Goal: Transaction & Acquisition: Purchase product/service

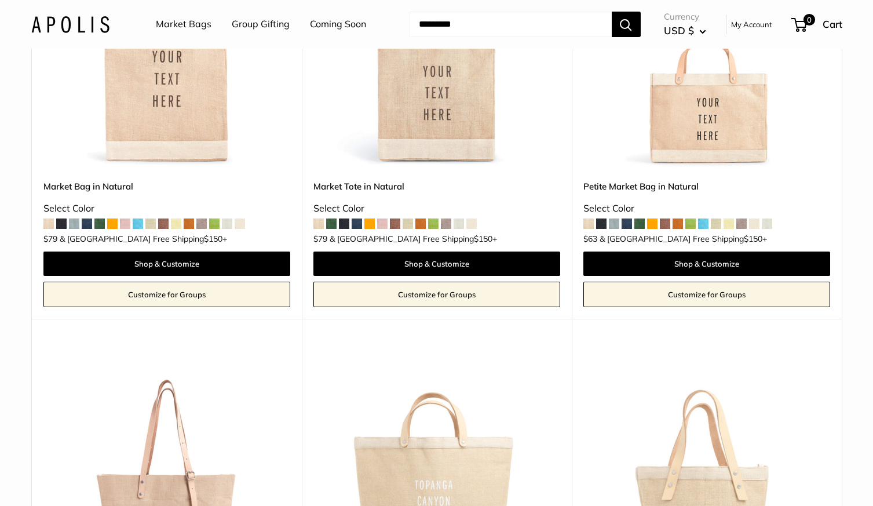
scroll to position [521, 0]
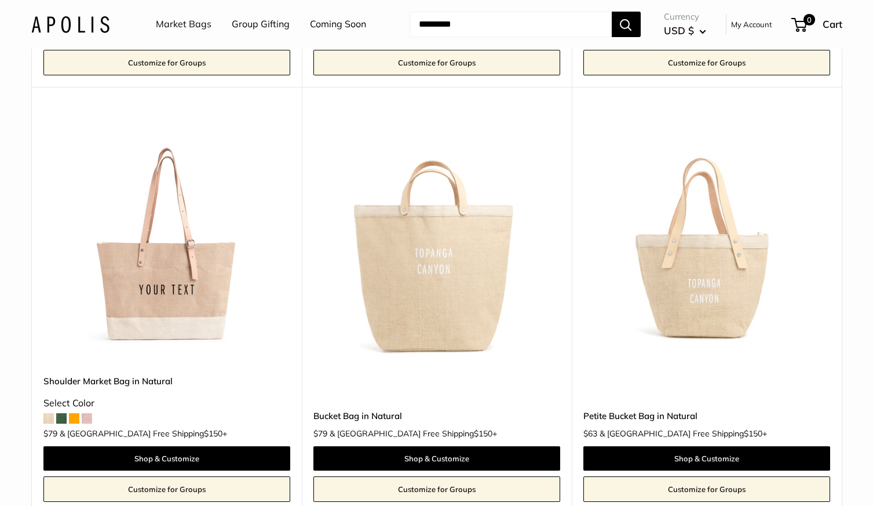
click at [63, 422] on span at bounding box center [61, 418] width 10 height 10
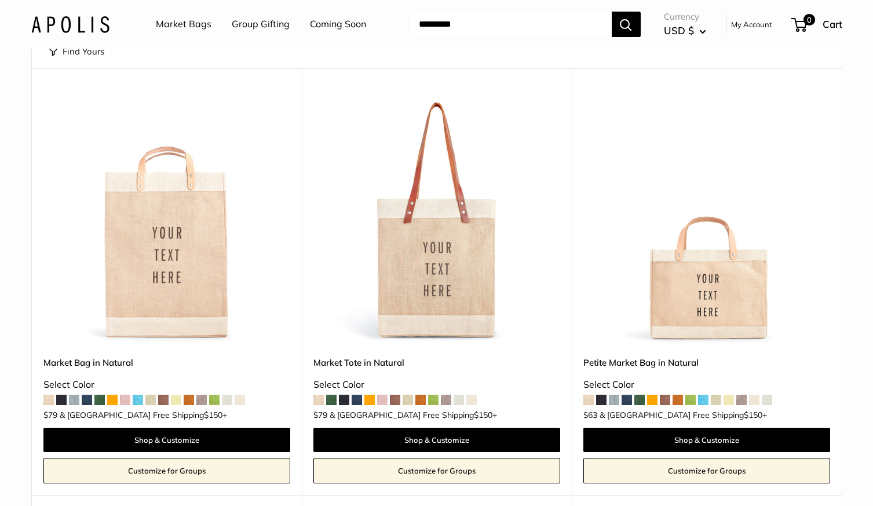
scroll to position [116, 0]
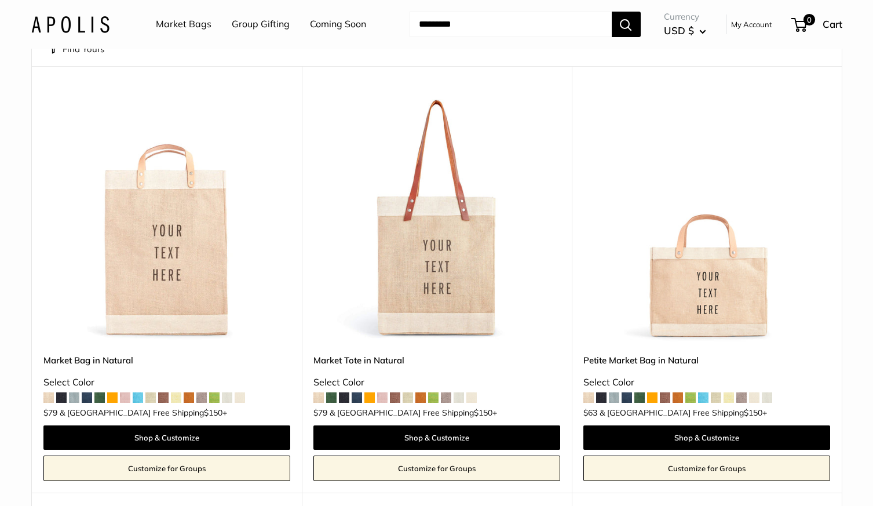
click at [356, 396] on span at bounding box center [357, 397] width 10 height 10
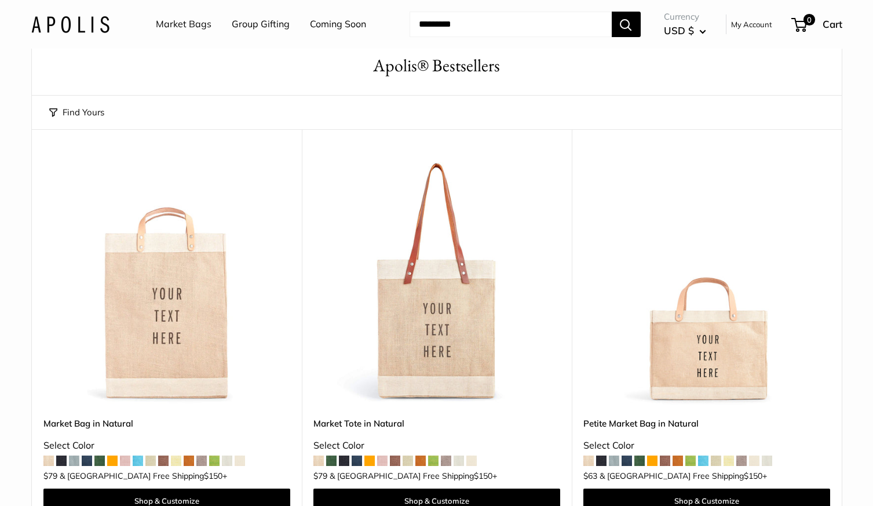
scroll to position [0, 0]
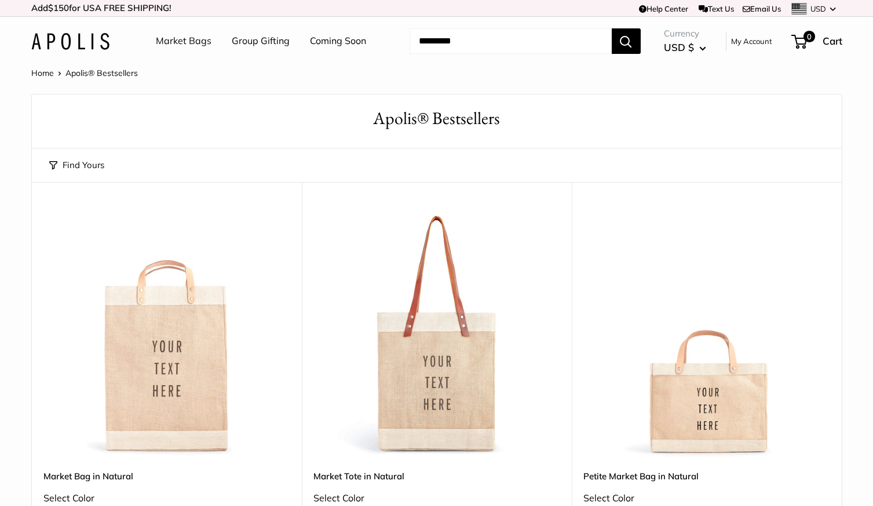
click at [186, 41] on link "Market Bags" at bounding box center [184, 40] width 56 height 17
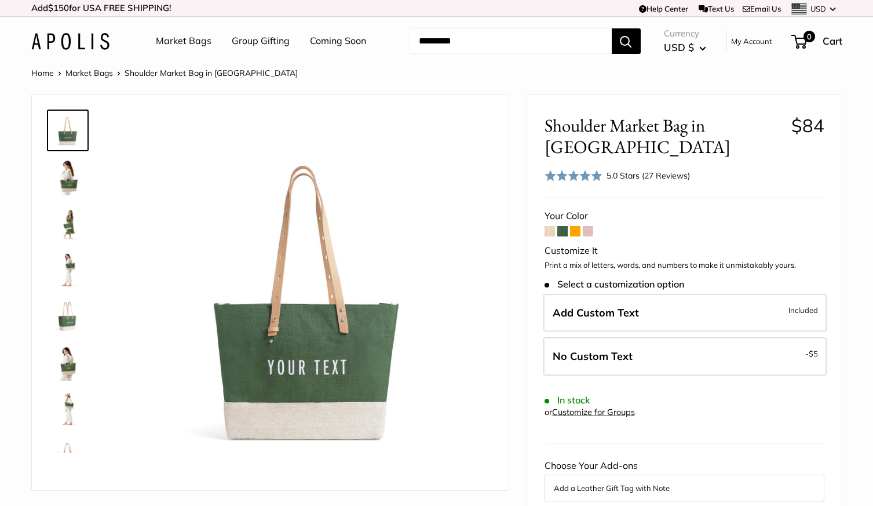
click at [73, 185] on img at bounding box center [67, 176] width 37 height 37
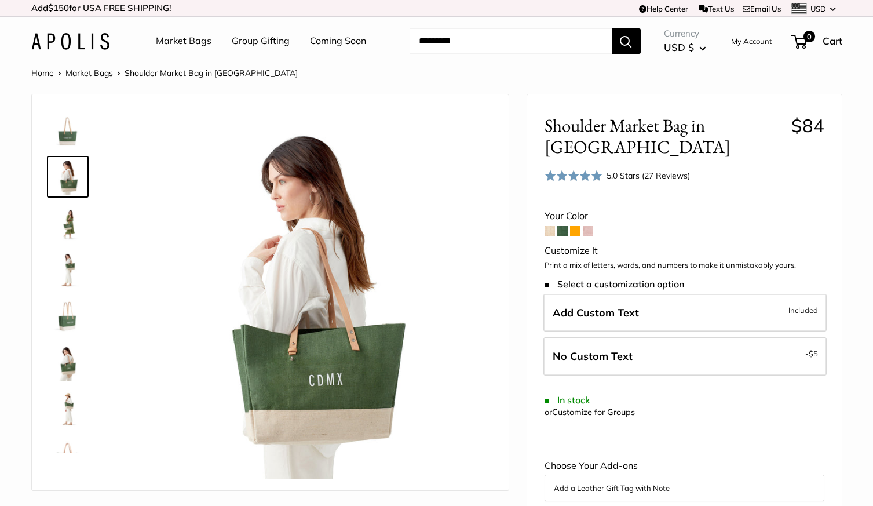
click at [64, 218] on img at bounding box center [67, 222] width 37 height 37
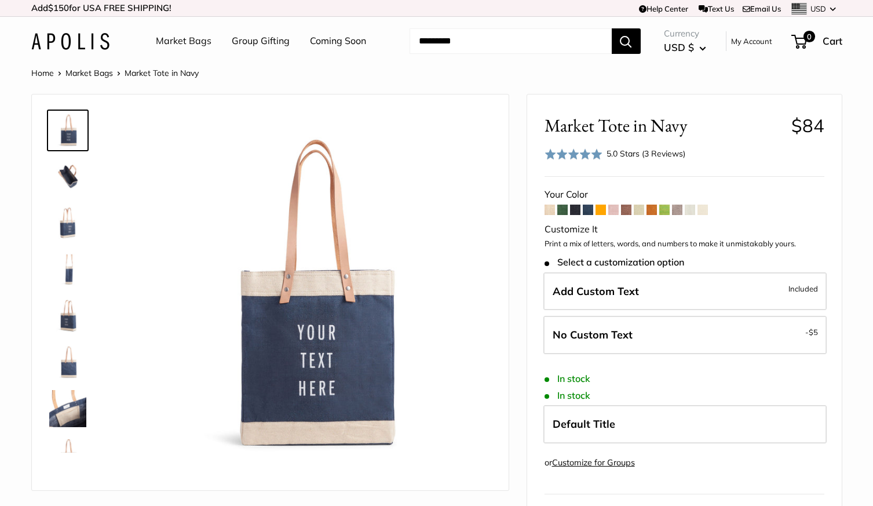
click at [576, 211] on span at bounding box center [575, 209] width 10 height 10
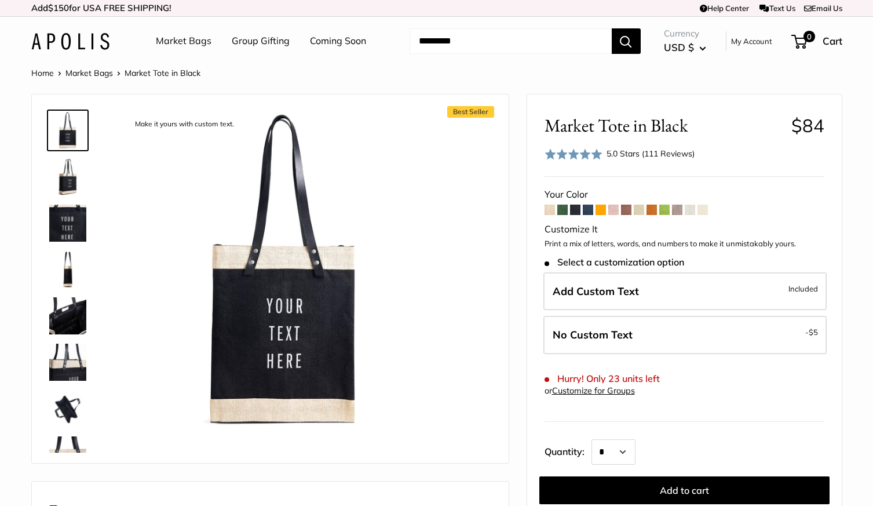
click at [667, 212] on span at bounding box center [664, 209] width 10 height 10
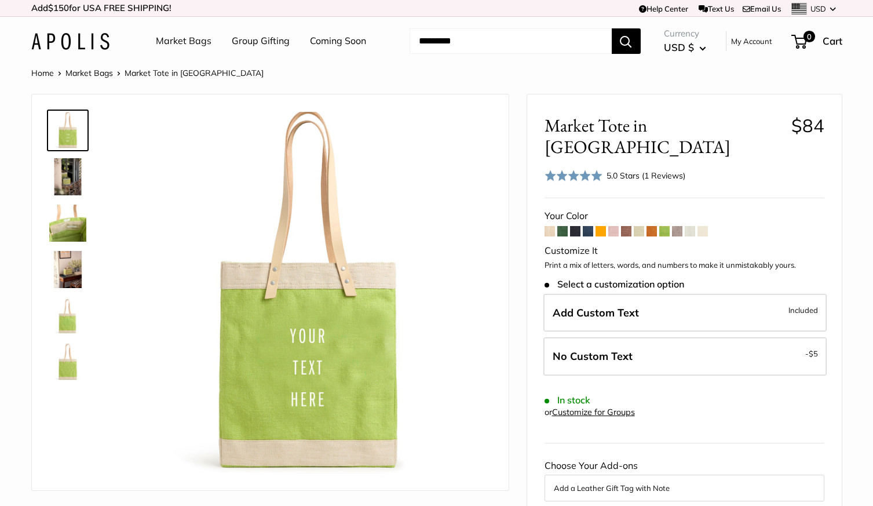
click at [679, 226] on span at bounding box center [677, 231] width 10 height 10
